Goal: Task Accomplishment & Management: Use online tool/utility

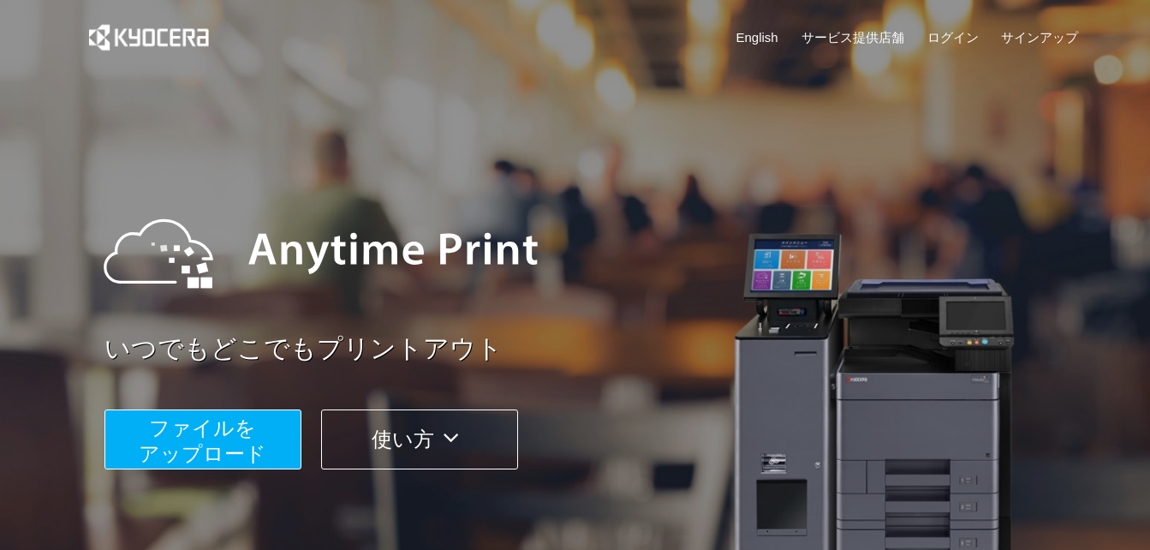
scroll to position [342, 0]
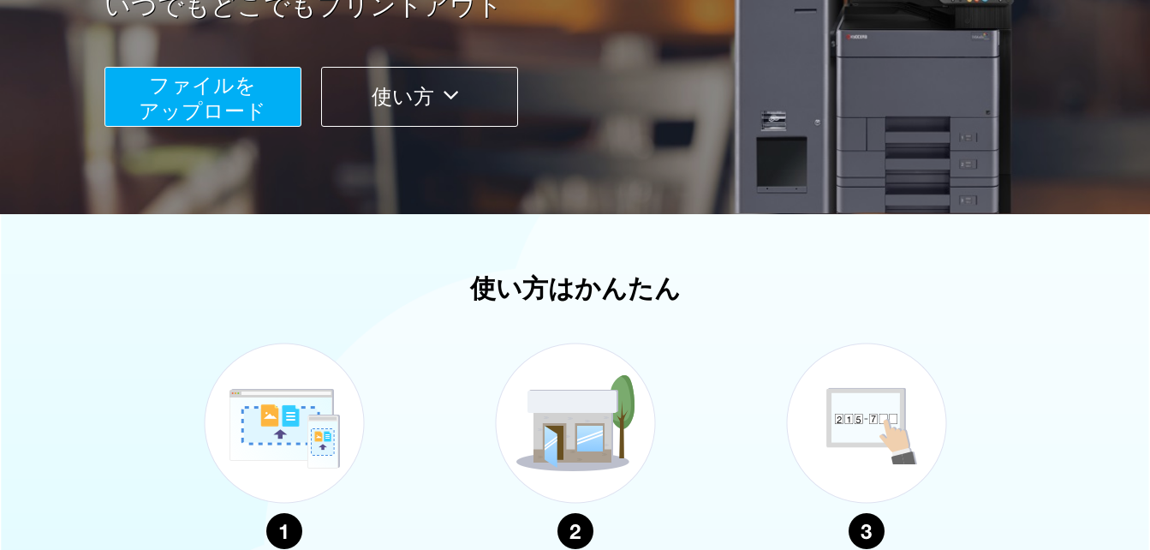
click at [234, 87] on span "ファイルを ​​アップロード" at bounding box center [203, 98] width 128 height 49
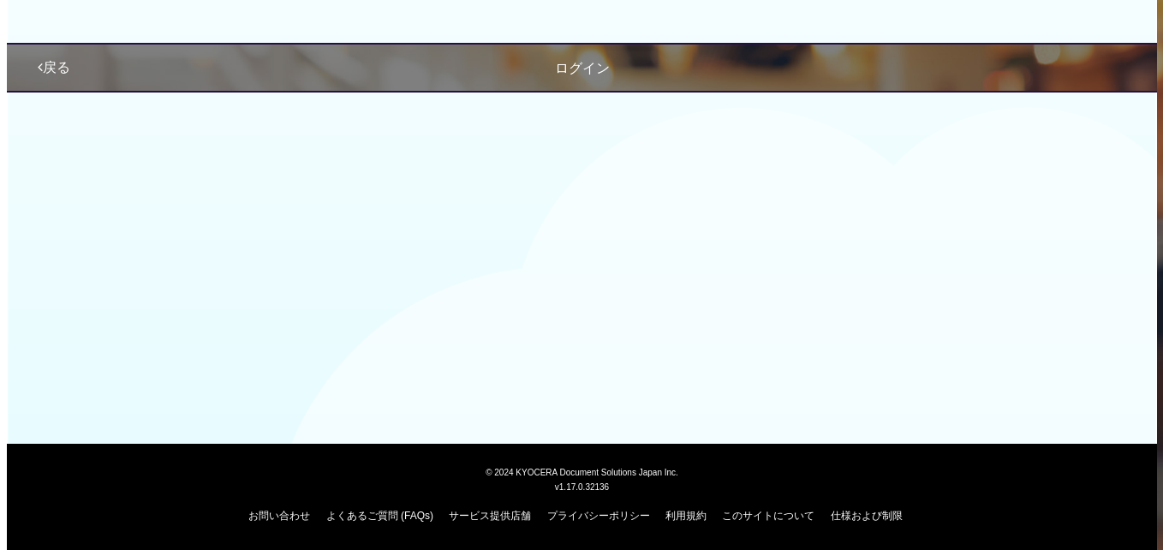
scroll to position [177, 0]
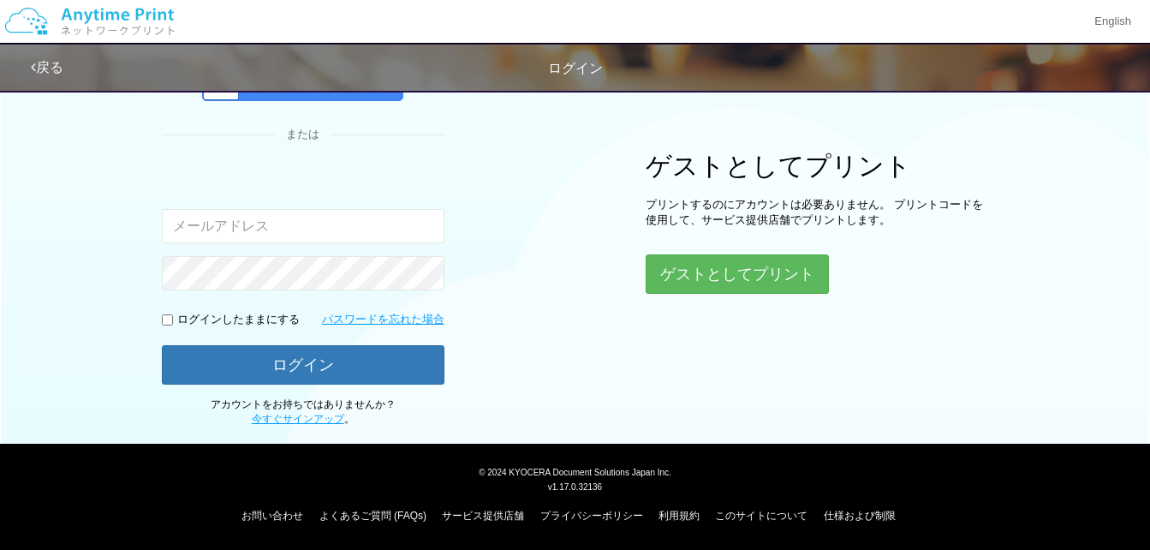
type input "[EMAIL_ADDRESS][DOMAIN_NAME]"
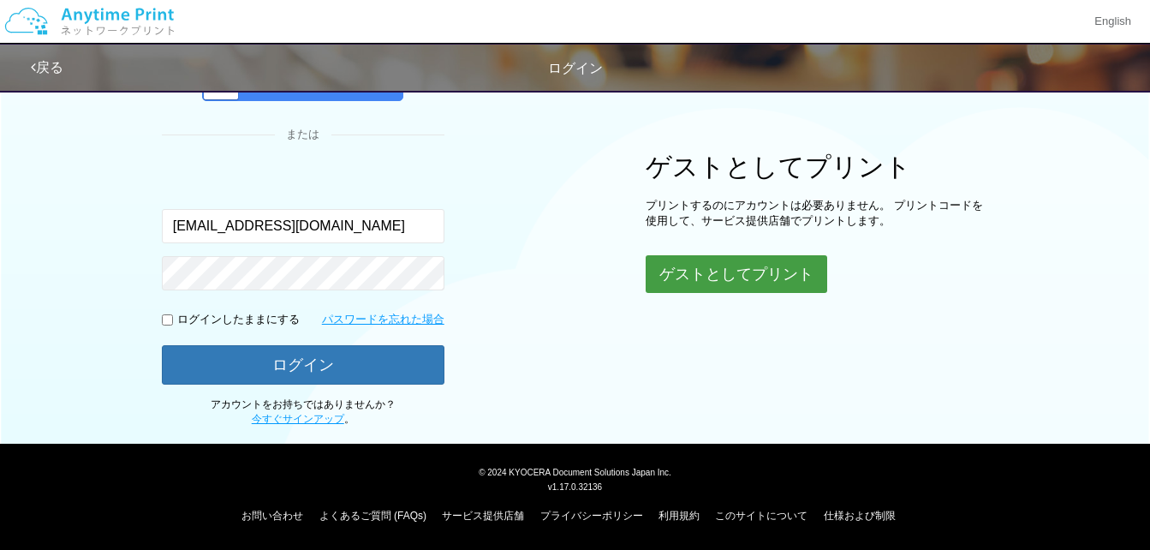
click at [739, 257] on button "ゲストとしてプリント" at bounding box center [735, 274] width 181 height 38
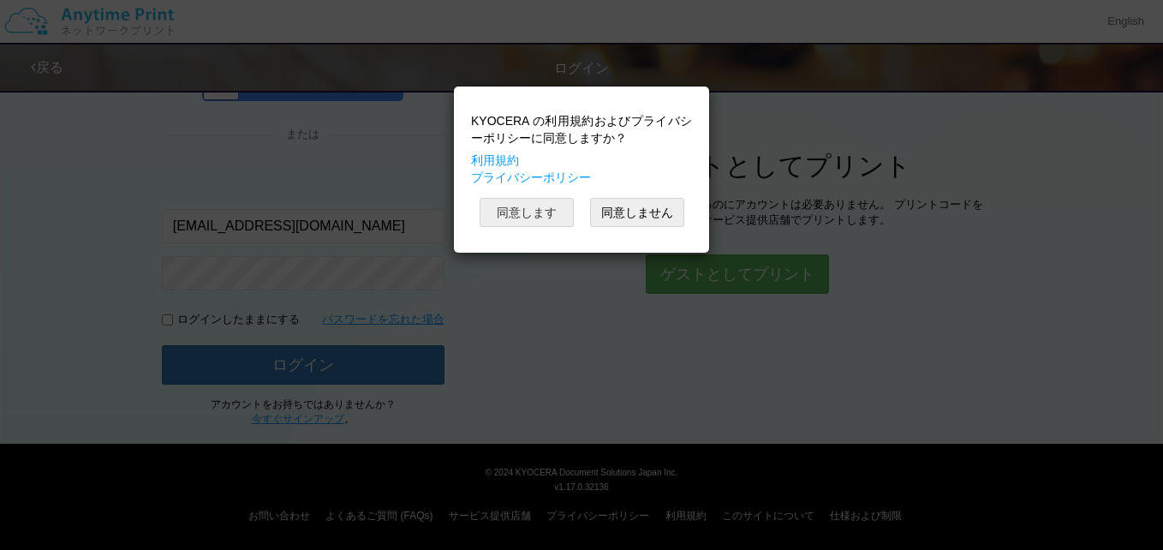
click at [511, 200] on button "同意します" at bounding box center [526, 212] width 94 height 29
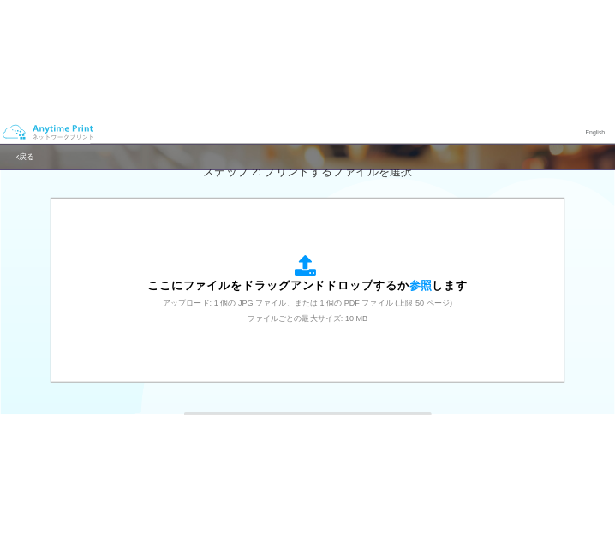
scroll to position [642, 0]
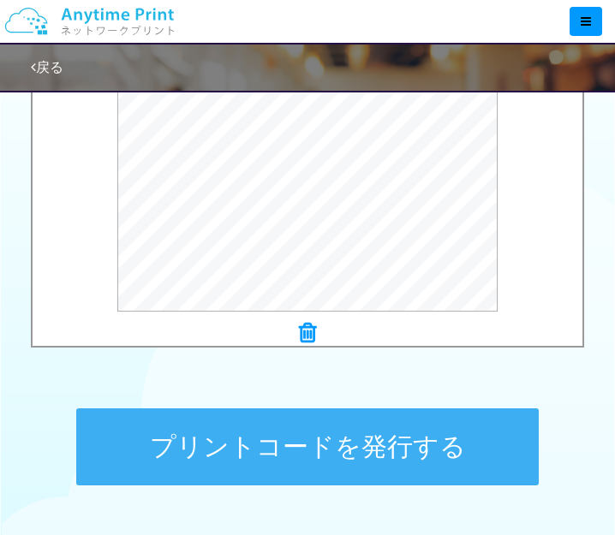
click at [329, 436] on button "プリントコードを発行する" at bounding box center [307, 446] width 462 height 77
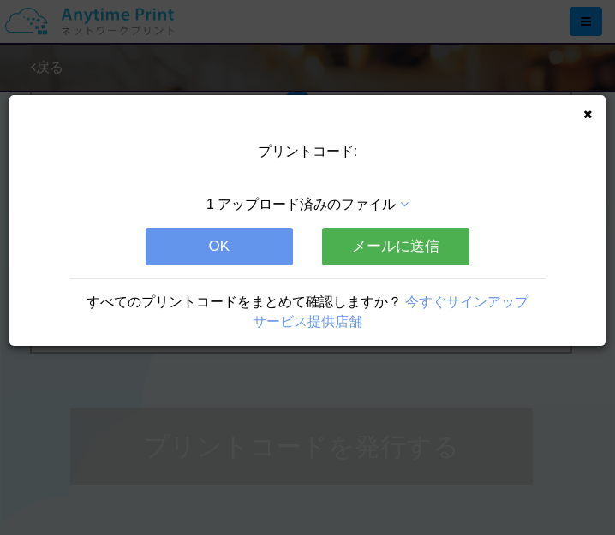
scroll to position [0, 0]
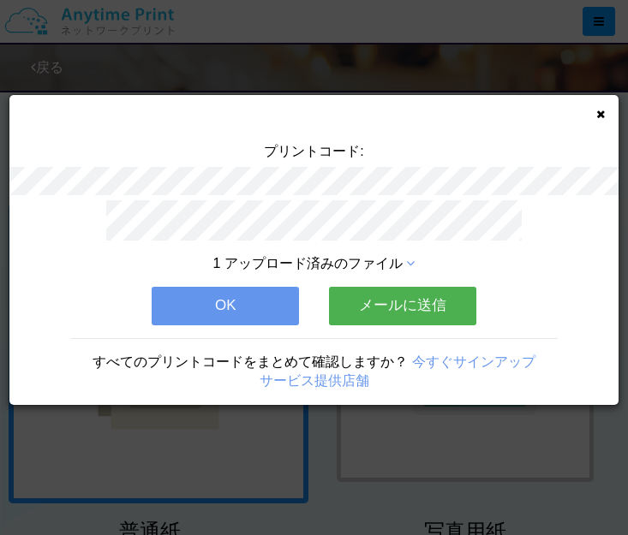
click at [361, 288] on button "メールに送信" at bounding box center [402, 306] width 147 height 38
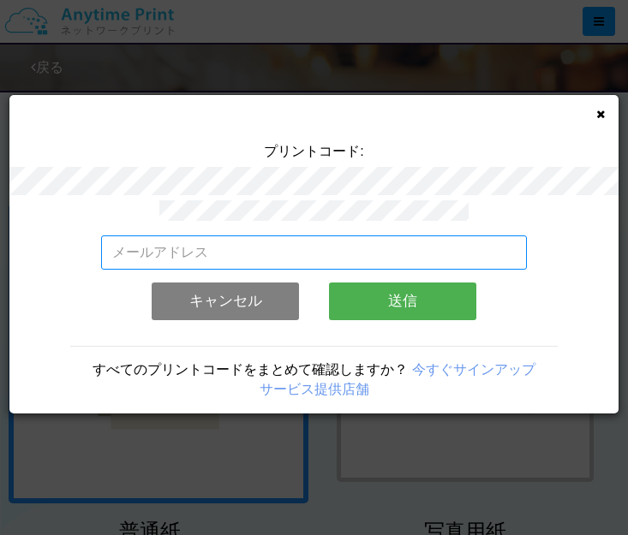
click at [235, 241] on input "email" at bounding box center [314, 252] width 426 height 34
type input "[EMAIL_ADDRESS][DOMAIN_NAME]"
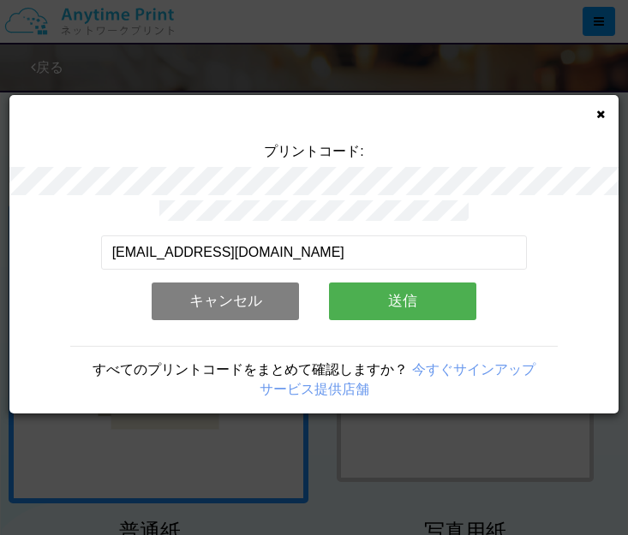
click at [355, 299] on button "送信" at bounding box center [402, 302] width 147 height 38
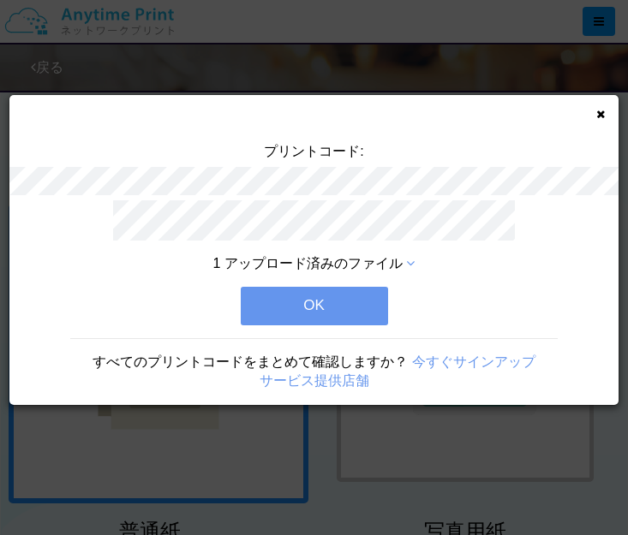
click at [353, 302] on button "OK" at bounding box center [314, 306] width 147 height 38
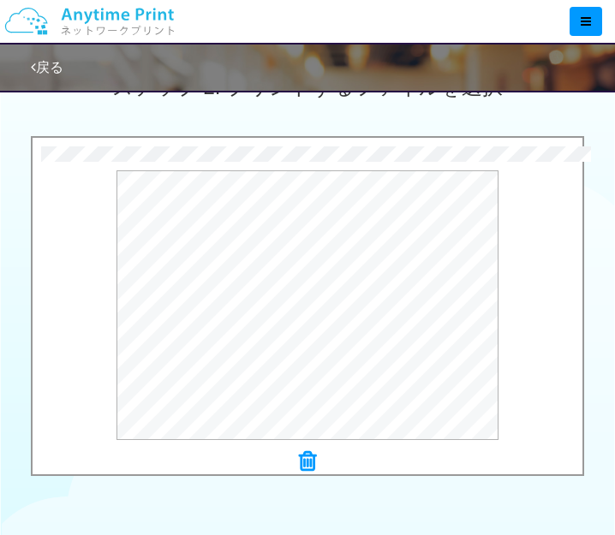
scroll to position [770, 0]
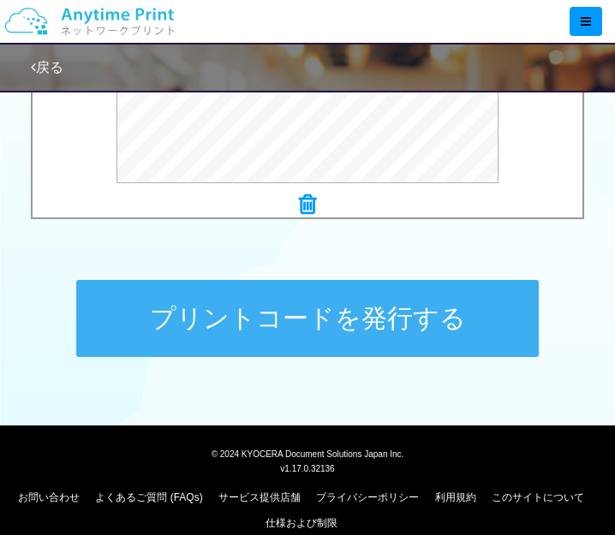
click at [215, 308] on button "プリントコードを発行する" at bounding box center [307, 318] width 462 height 77
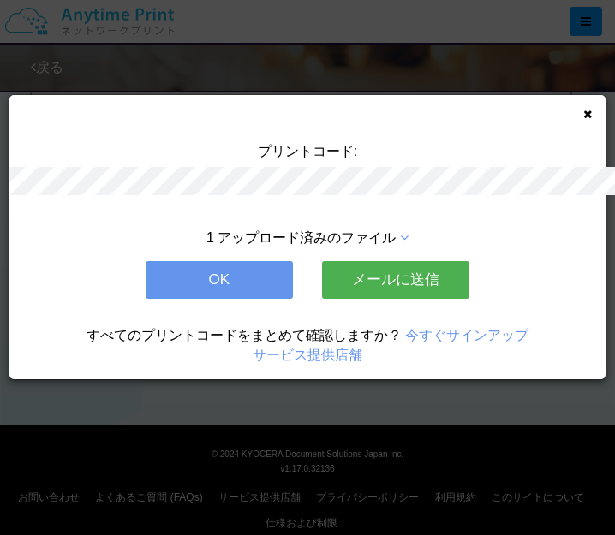
scroll to position [0, 0]
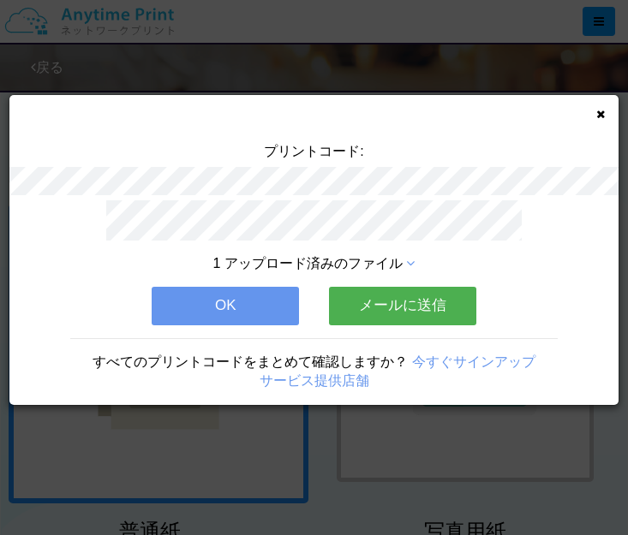
click at [351, 297] on button "メールに送信" at bounding box center [402, 306] width 147 height 38
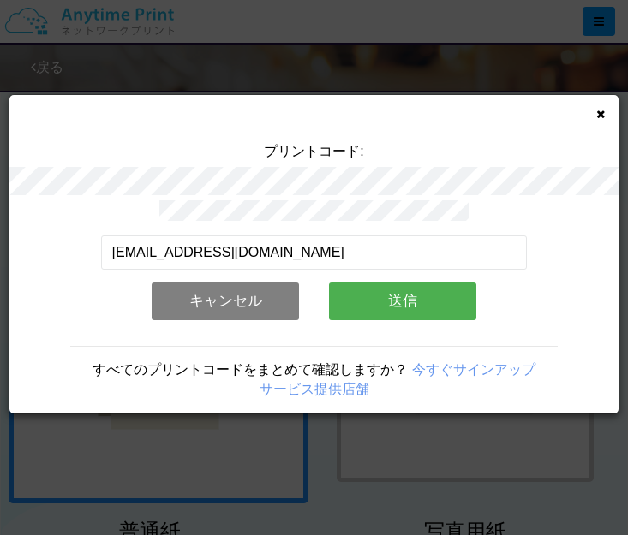
click at [356, 296] on button "送信" at bounding box center [402, 302] width 147 height 38
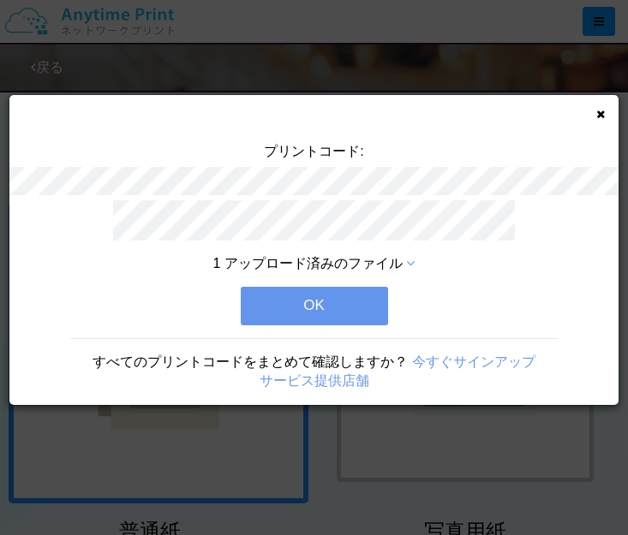
click at [342, 303] on button "OK" at bounding box center [314, 306] width 147 height 38
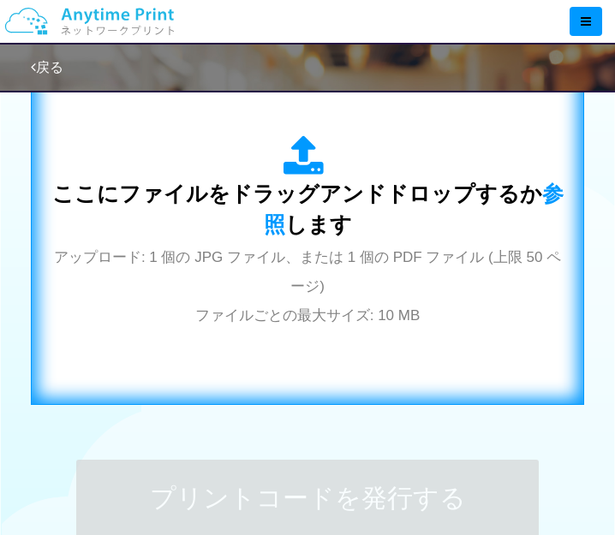
scroll to position [599, 0]
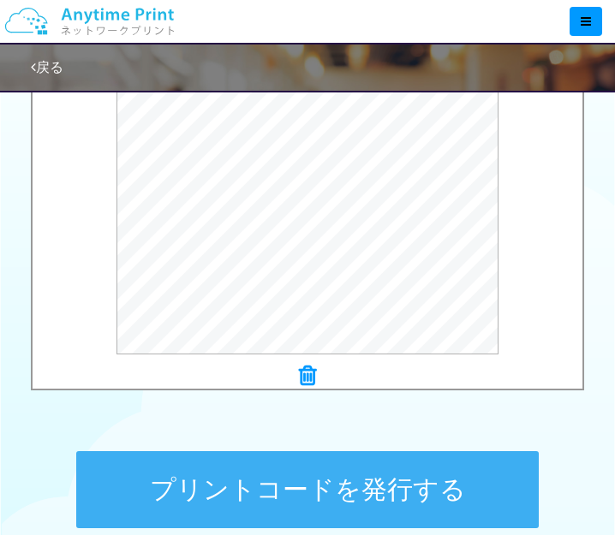
click at [344, 492] on button "プリントコードを発行する" at bounding box center [307, 489] width 462 height 77
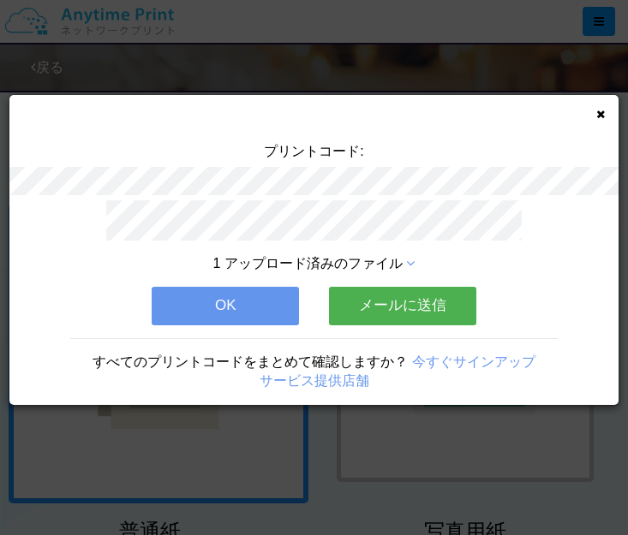
click at [458, 296] on button "メールに送信" at bounding box center [402, 306] width 147 height 38
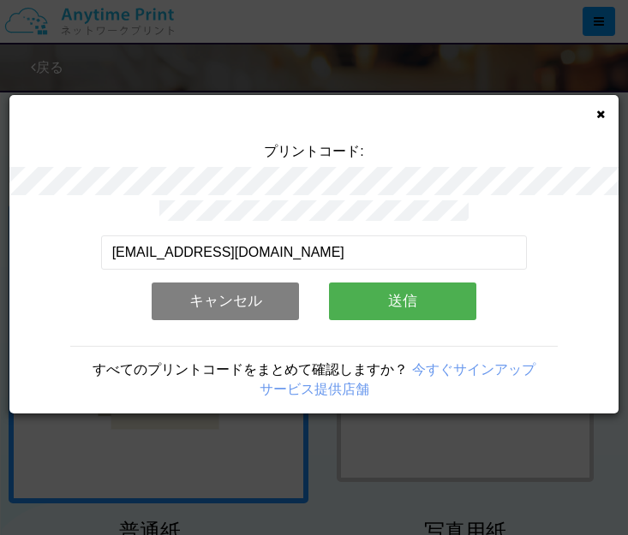
click at [449, 300] on button "送信" at bounding box center [402, 302] width 147 height 38
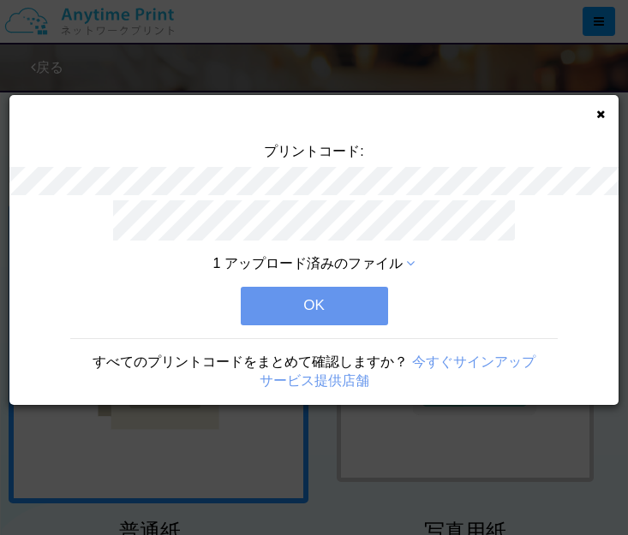
click at [363, 295] on button "OK" at bounding box center [314, 306] width 147 height 38
